Goal: Task Accomplishment & Management: Complete application form

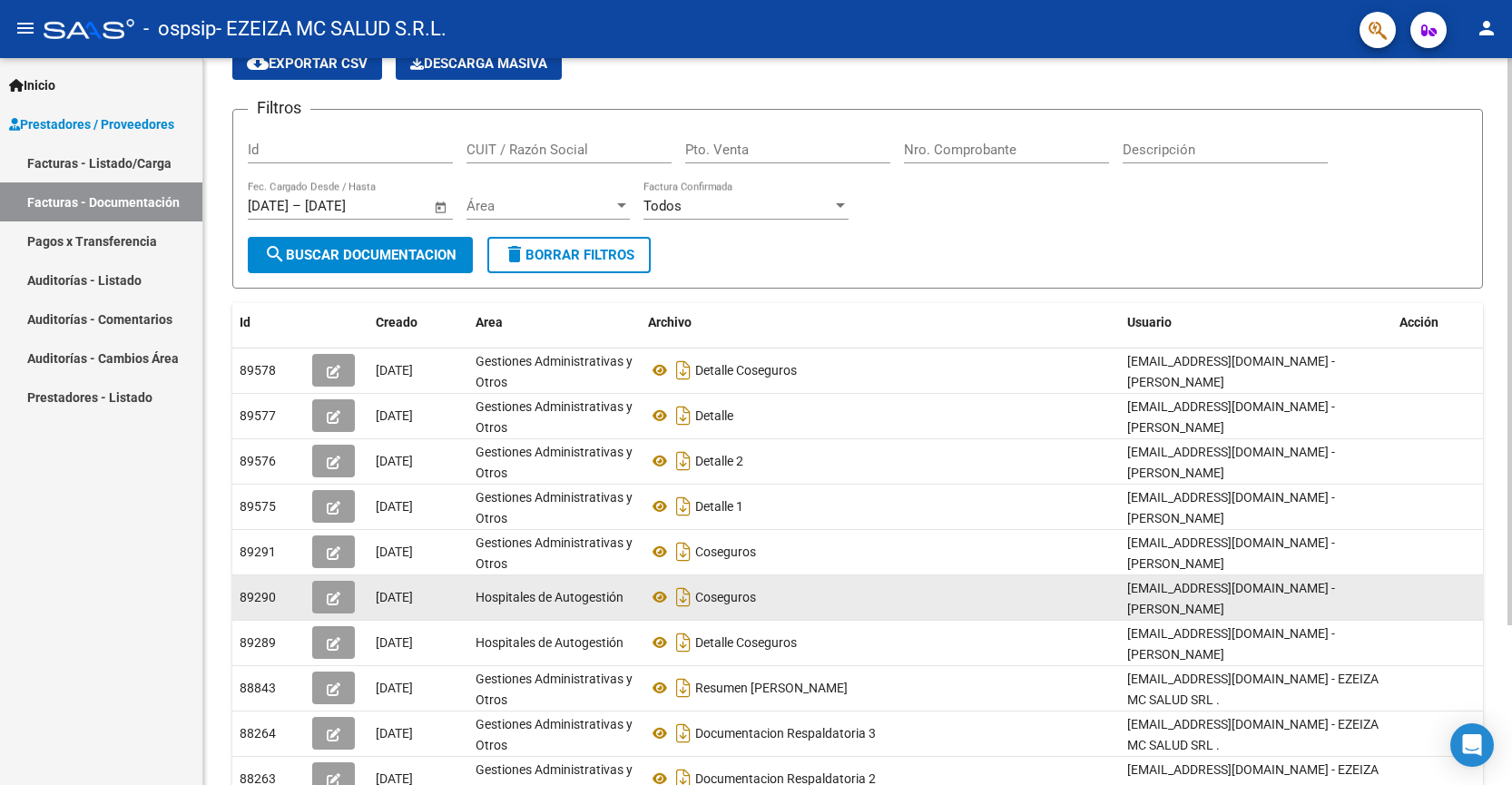
scroll to position [204, 0]
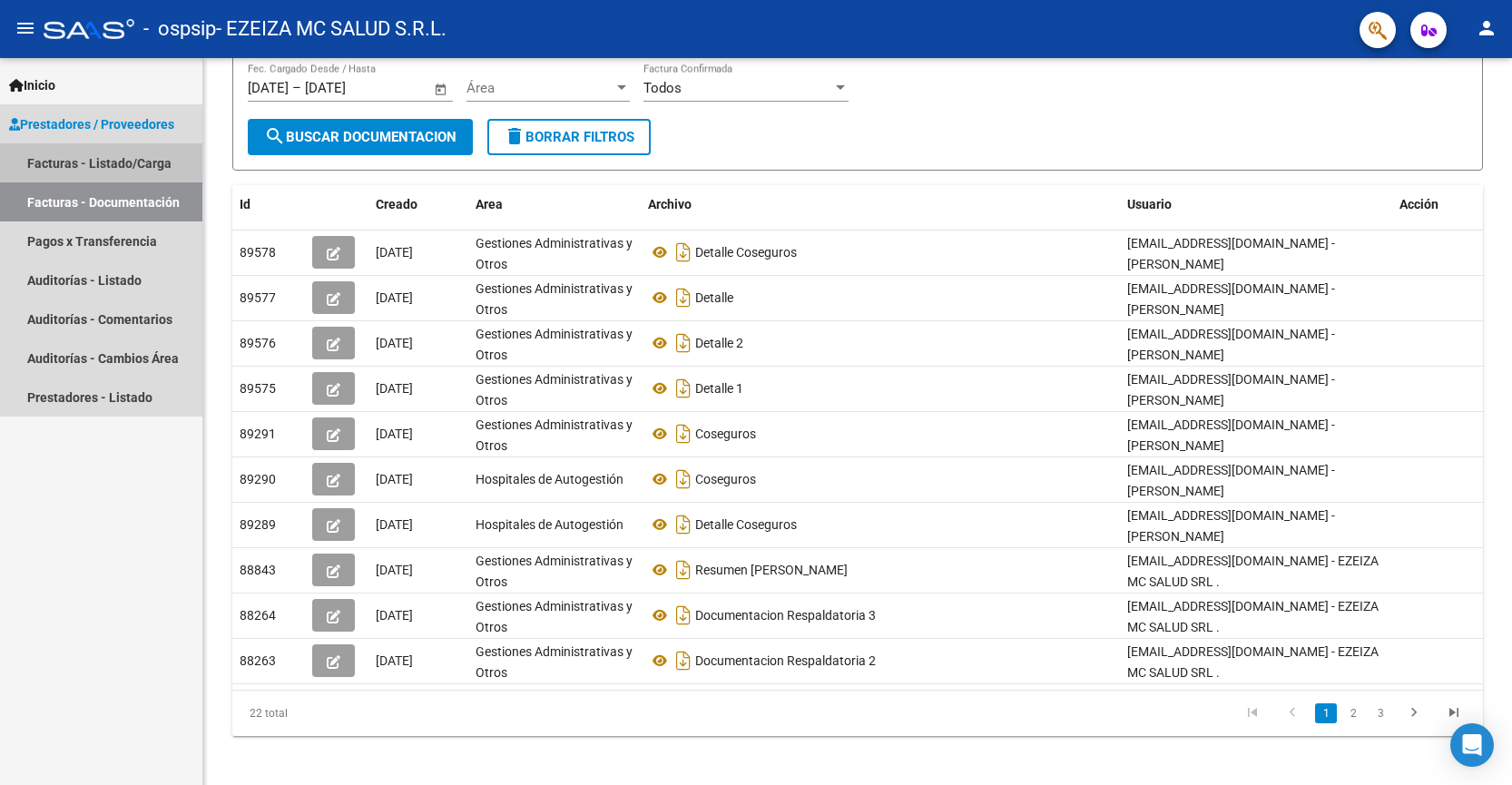
click at [140, 166] on link "Facturas - Listado/Carga" at bounding box center [101, 163] width 202 height 39
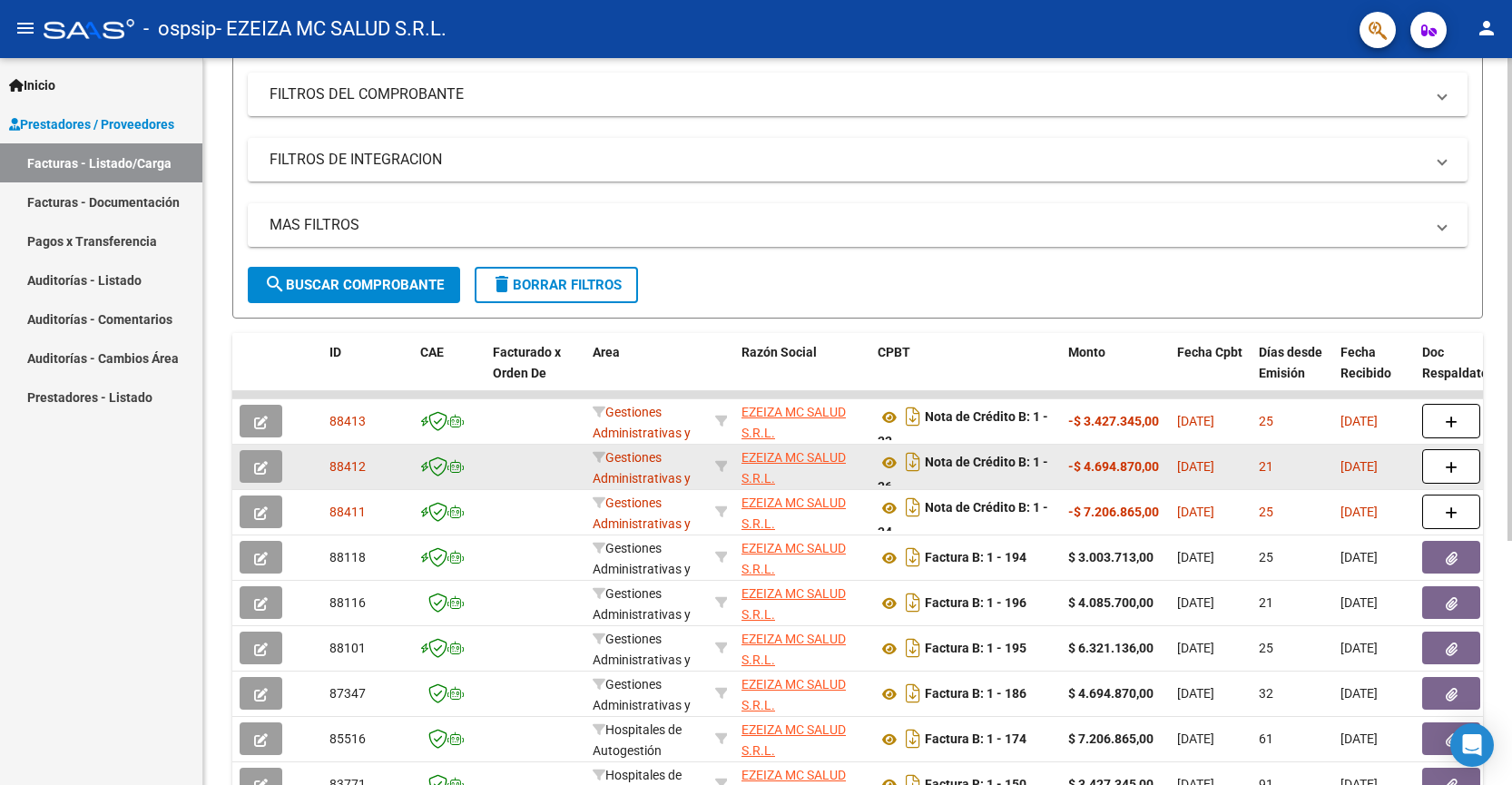
scroll to position [237, 0]
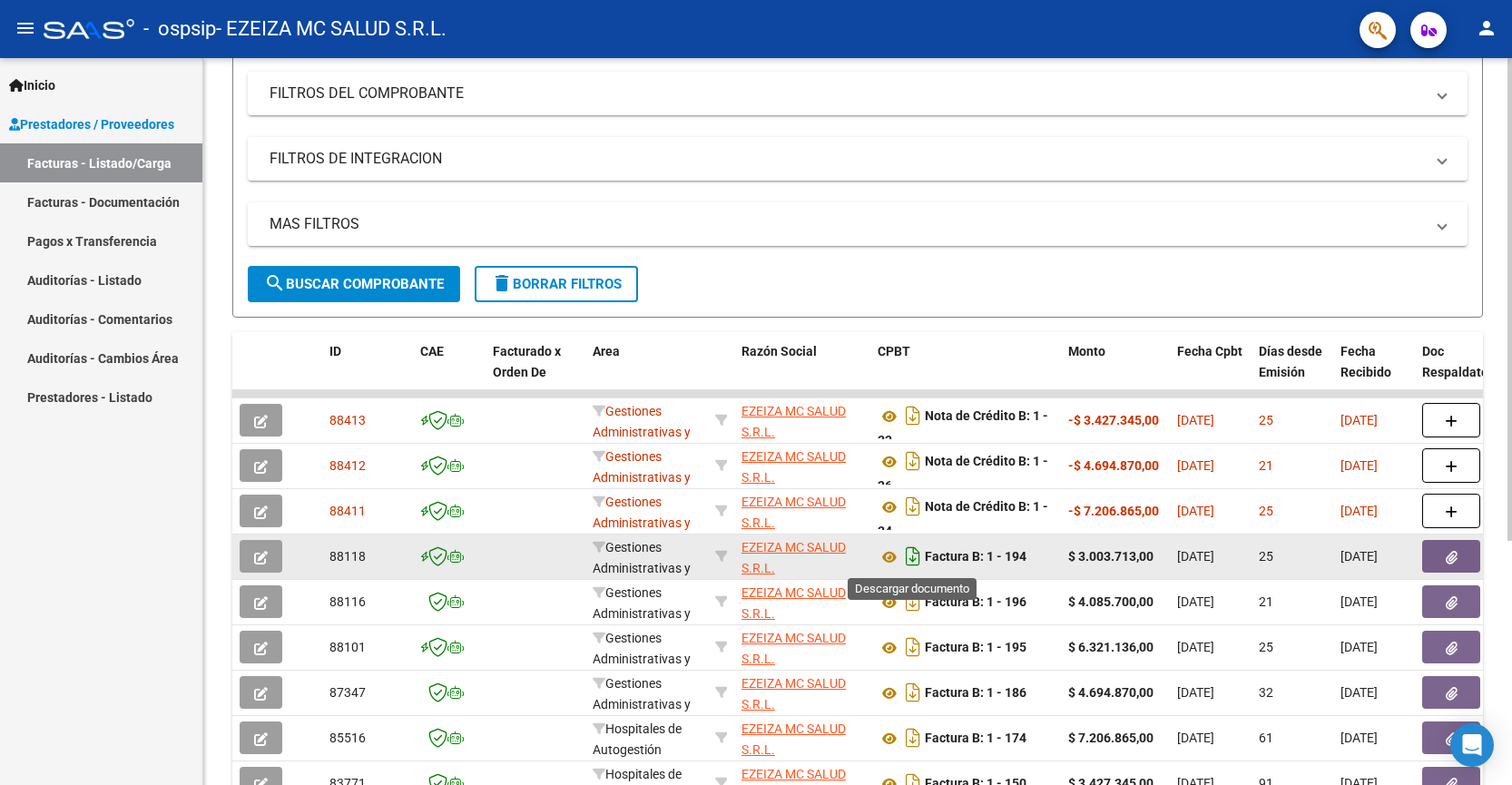
click at [919, 559] on icon "Descargar documento" at bounding box center [913, 557] width 24 height 29
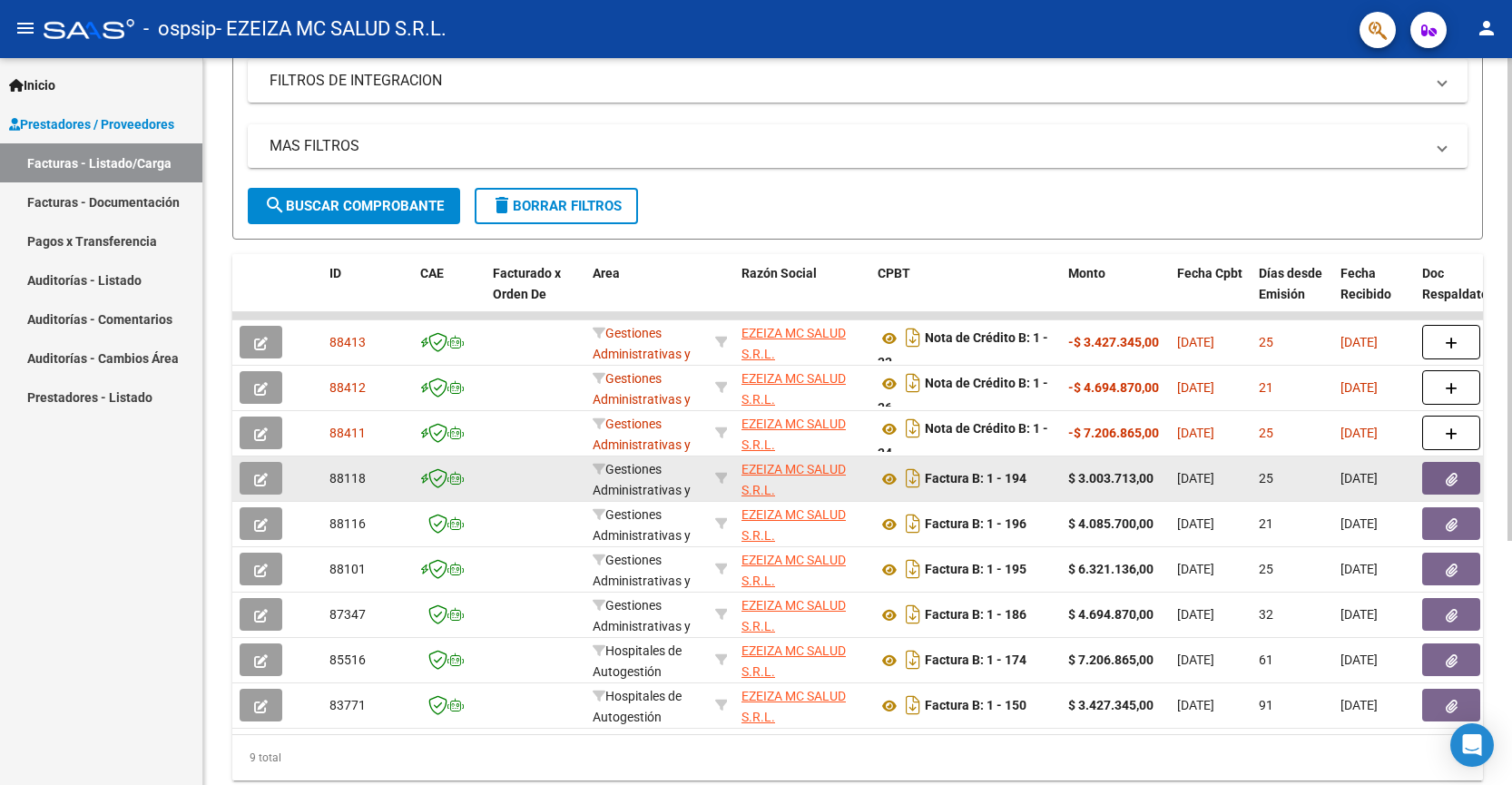
scroll to position [344, 0]
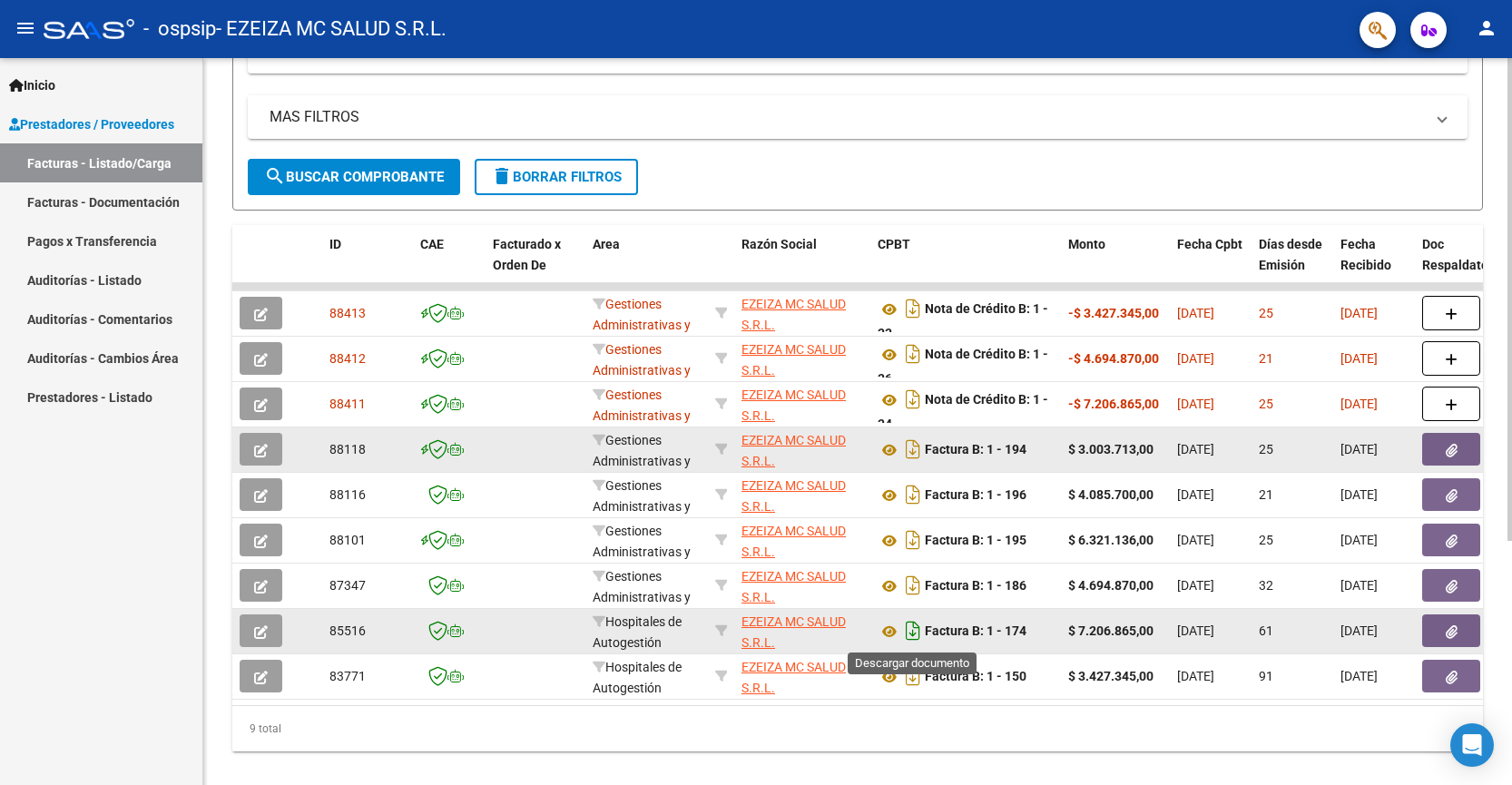
click at [905, 626] on icon "Descargar documento" at bounding box center [913, 631] width 24 height 29
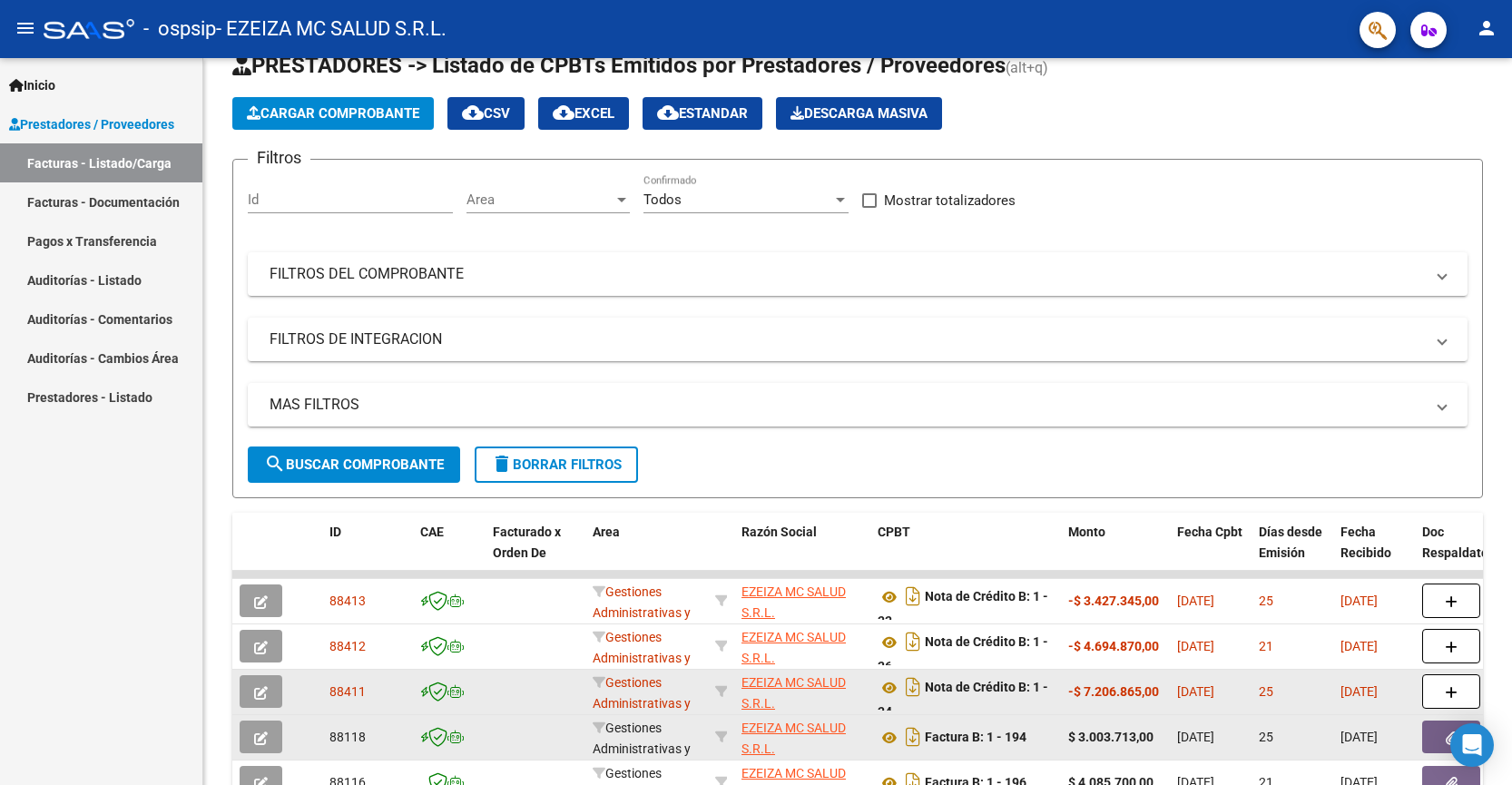
scroll to position [0, 0]
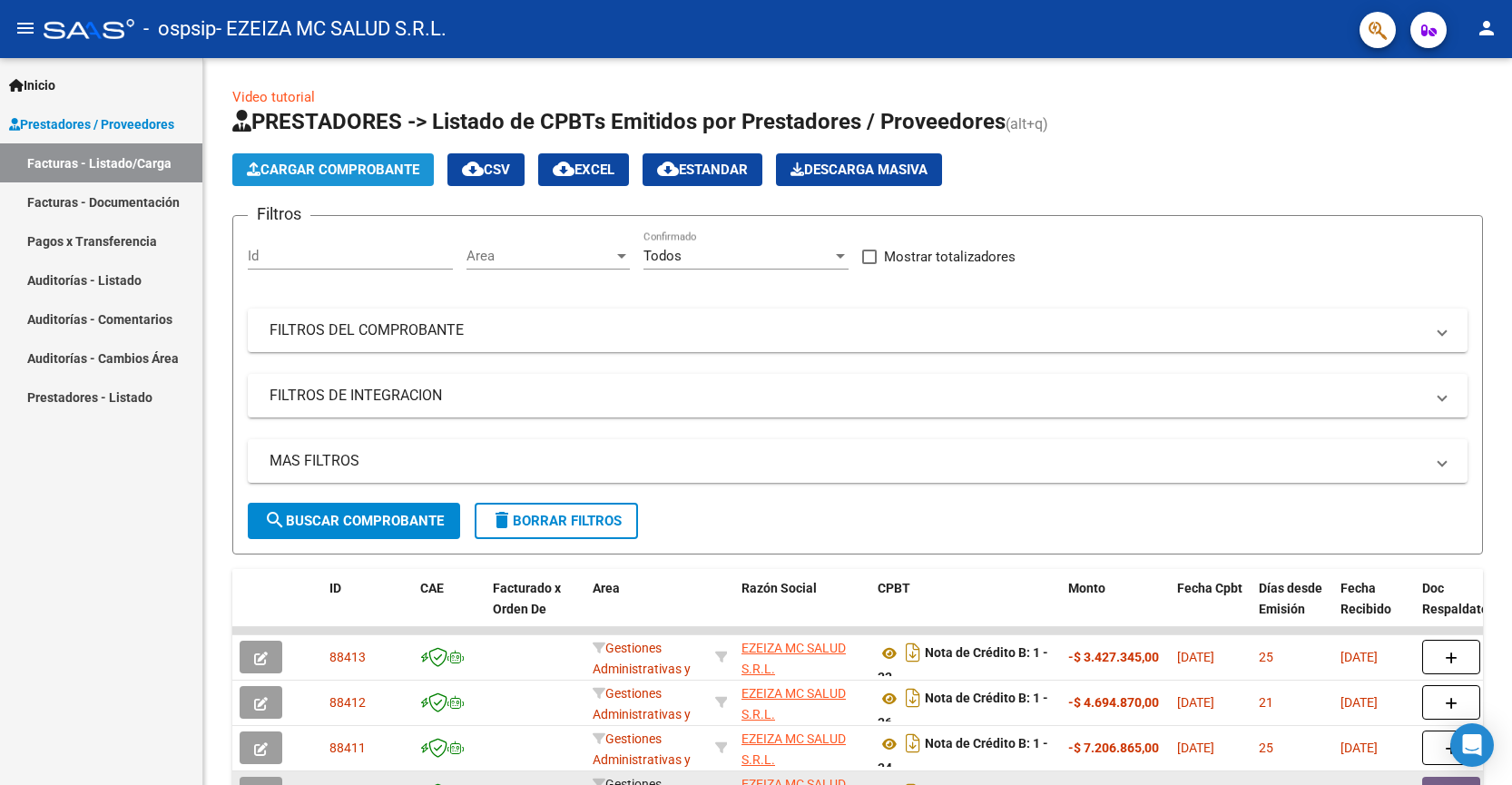
click at [386, 163] on span "Cargar Comprobante" at bounding box center [333, 170] width 172 height 16
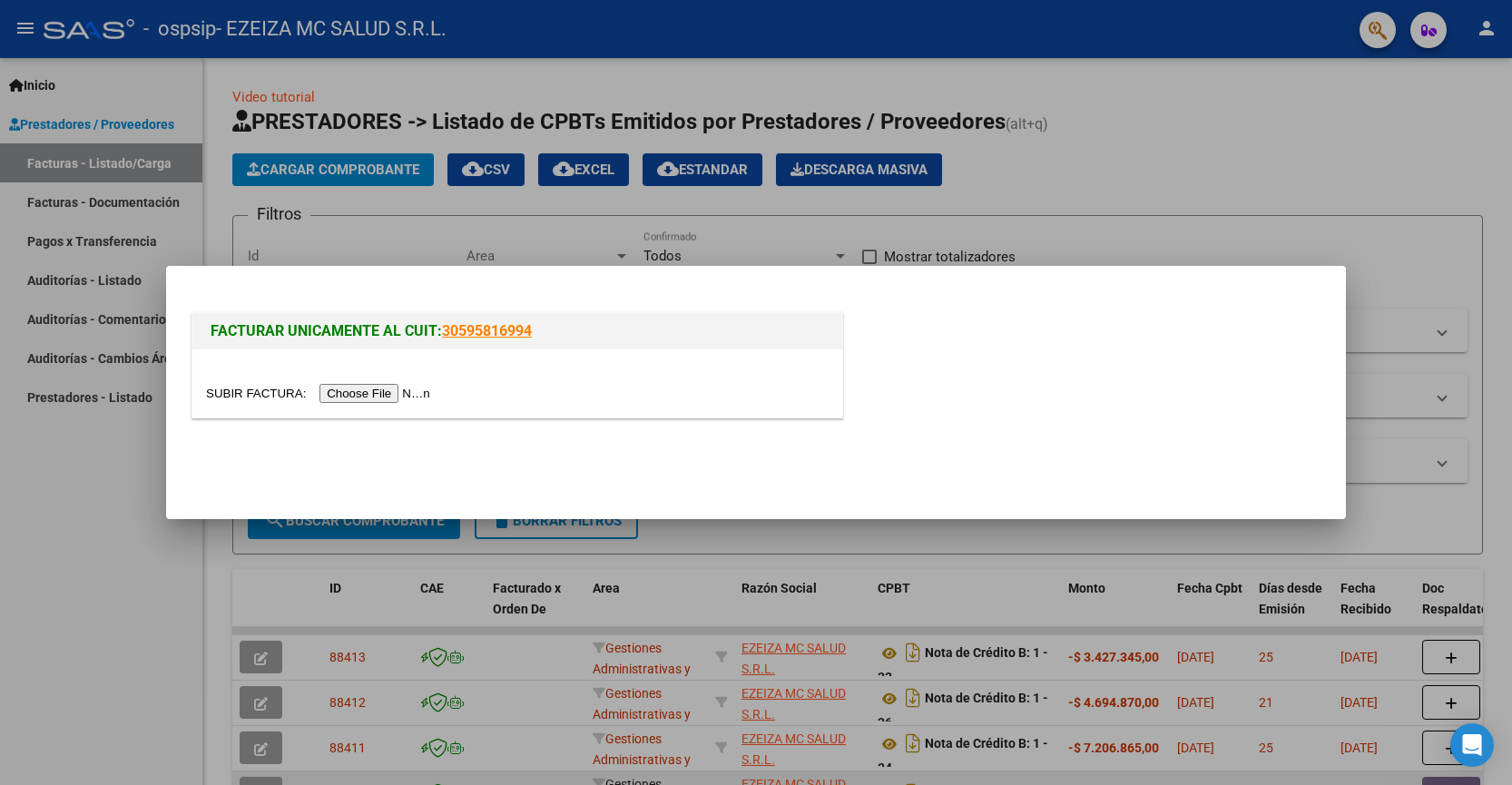
click at [470, 327] on link "30595816994" at bounding box center [487, 331] width 90 height 17
drag, startPoint x: 550, startPoint y: 326, endPoint x: 444, endPoint y: 329, distance: 106.0
click at [443, 330] on h1 "FACTURAR UNICAMENTE AL CUIT: 30595816994" at bounding box center [517, 331] width 613 height 22
copy link "30595816994"
click at [435, 587] on div at bounding box center [756, 392] width 1512 height 785
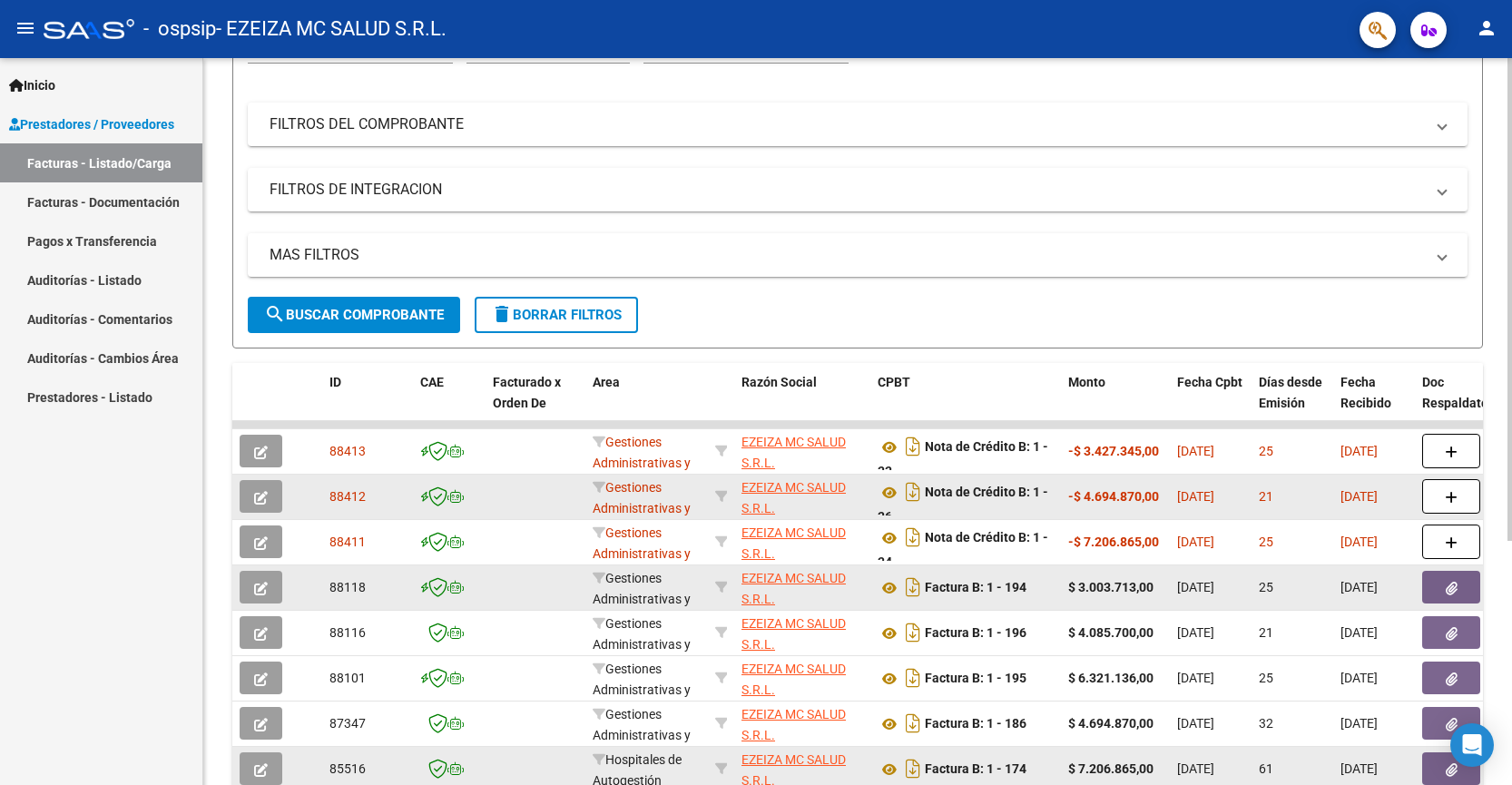
scroll to position [369, 0]
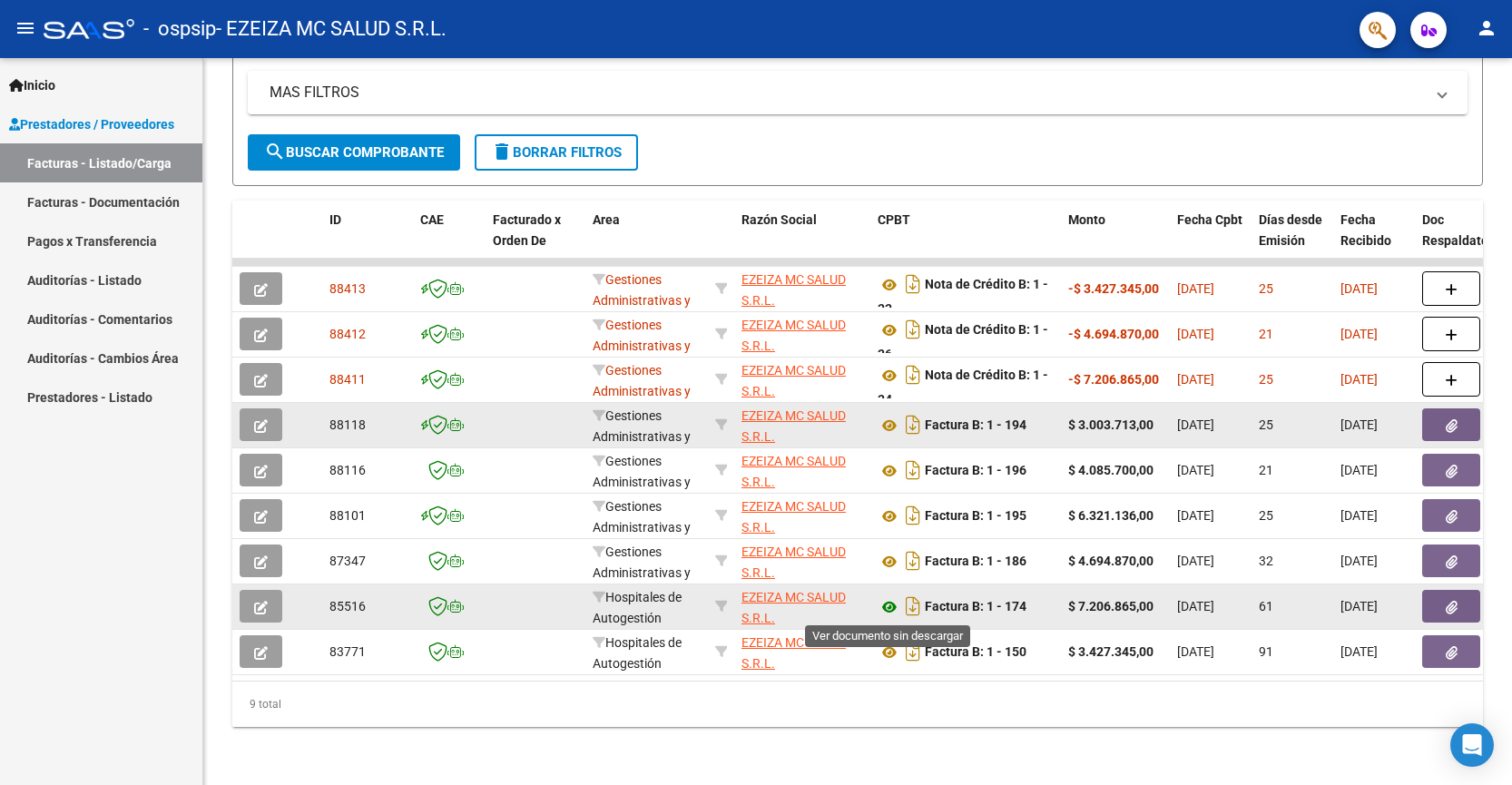
click at [888, 609] on icon at bounding box center [889, 607] width 24 height 22
